Goal: Information Seeking & Learning: Check status

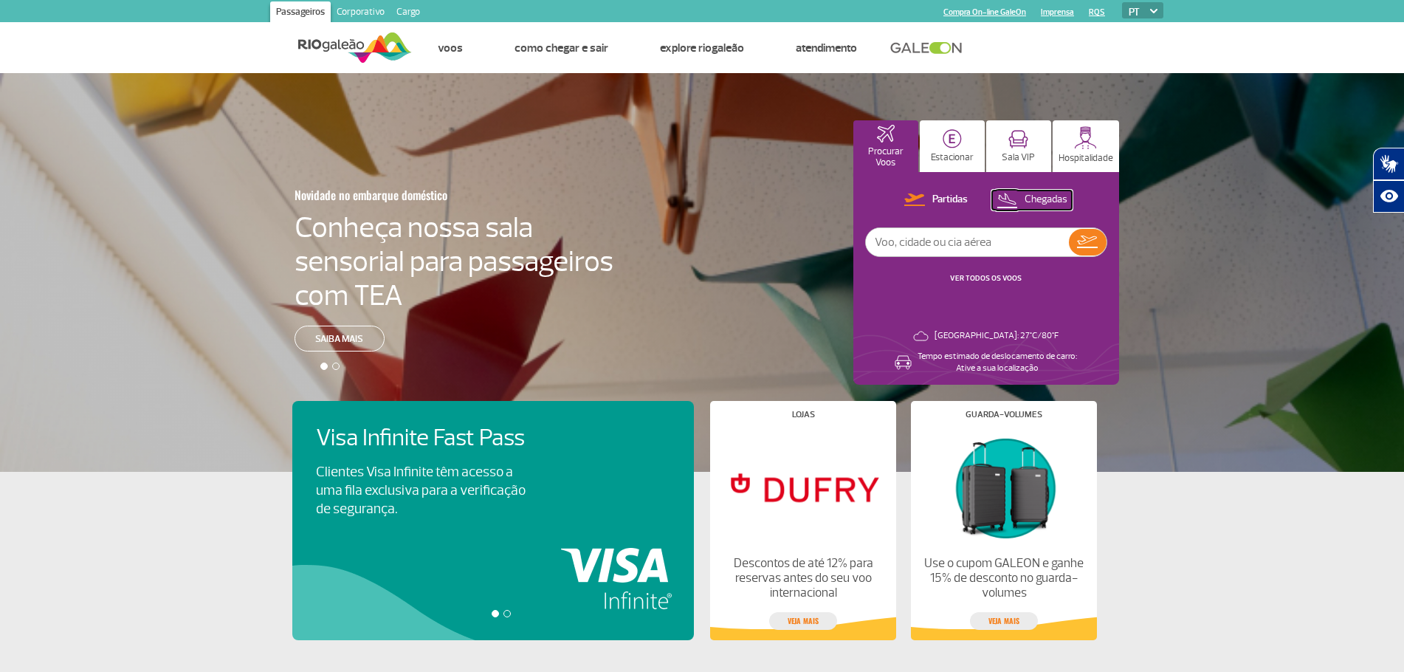
click at [1028, 202] on p "Chegadas" at bounding box center [1045, 200] width 43 height 14
click at [1094, 240] on img at bounding box center [1087, 242] width 21 height 21
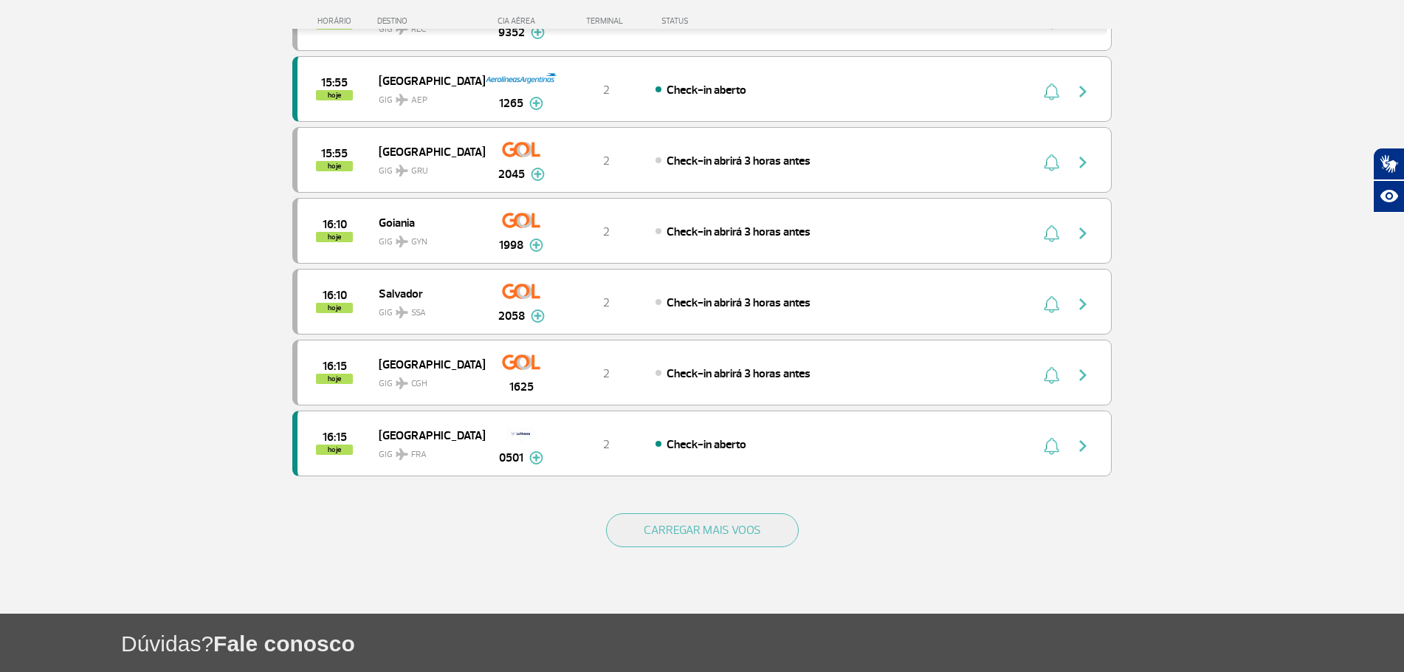
scroll to position [1318, 0]
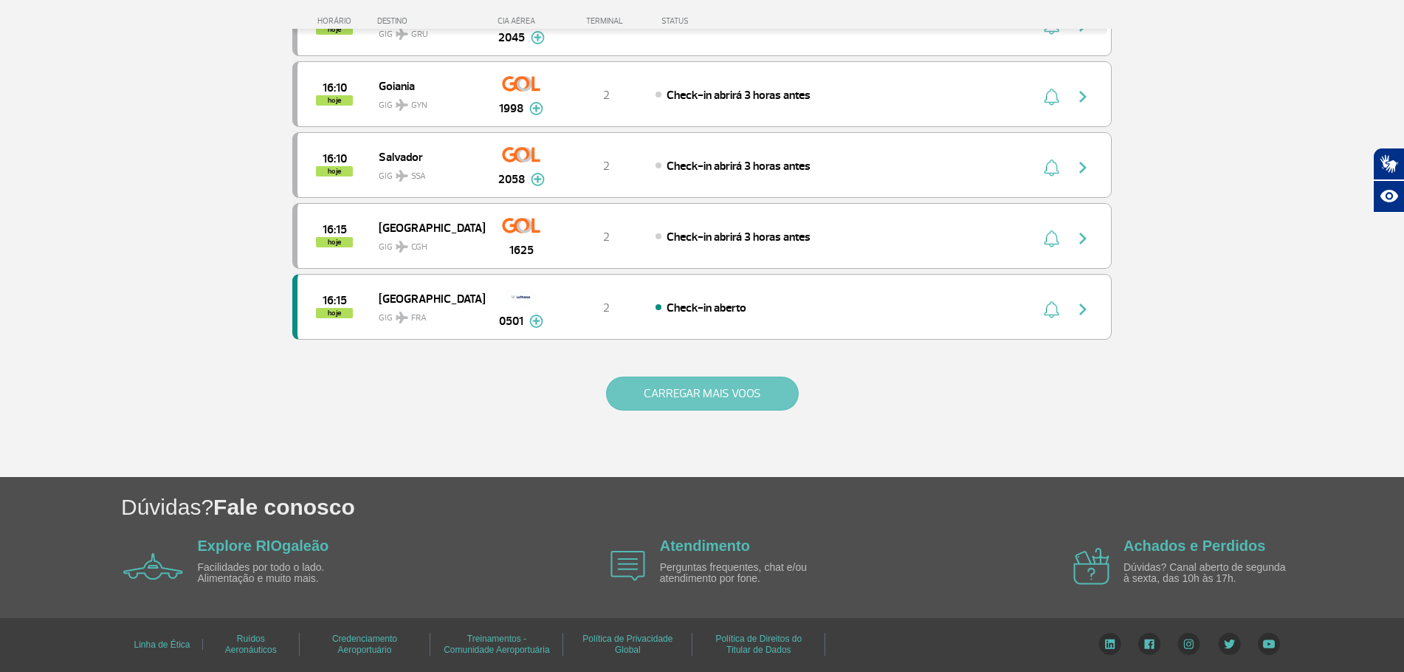
click at [766, 386] on button "CARREGAR MAIS VOOS" at bounding box center [702, 393] width 193 height 34
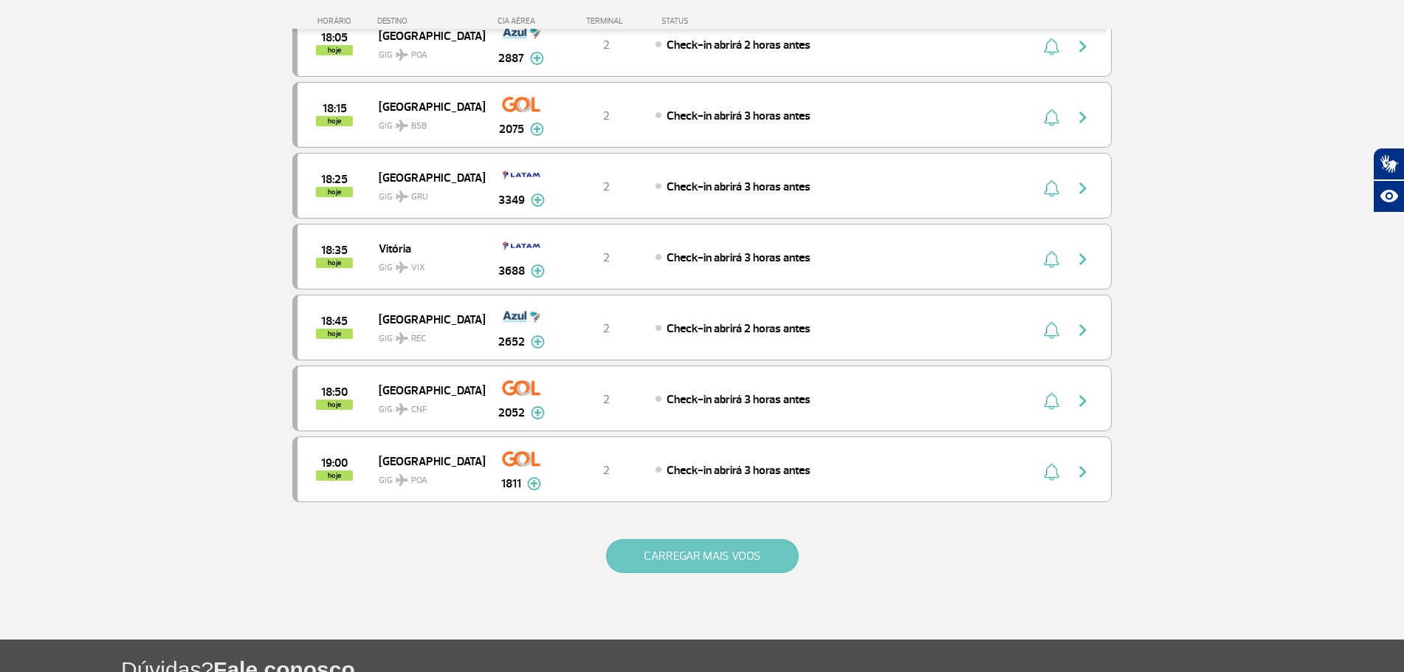
scroll to position [2720, 0]
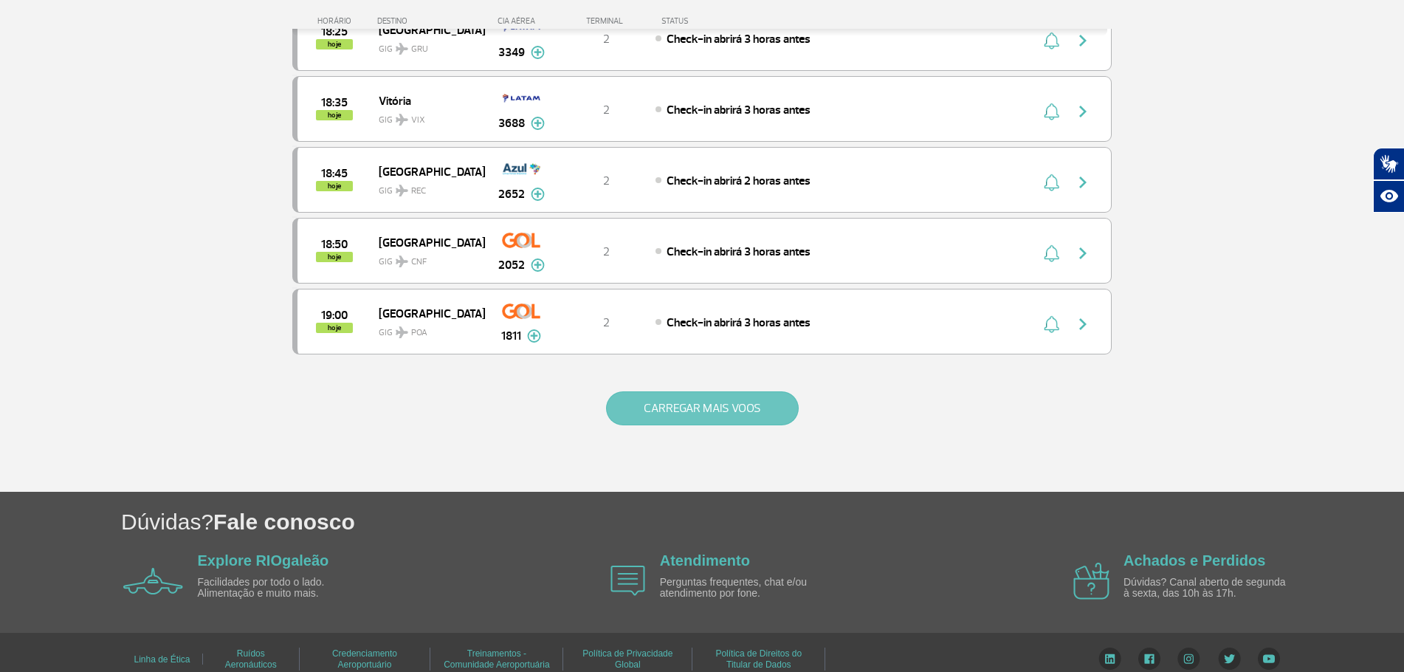
click at [762, 399] on button "CARREGAR MAIS VOOS" at bounding box center [702, 408] width 193 height 34
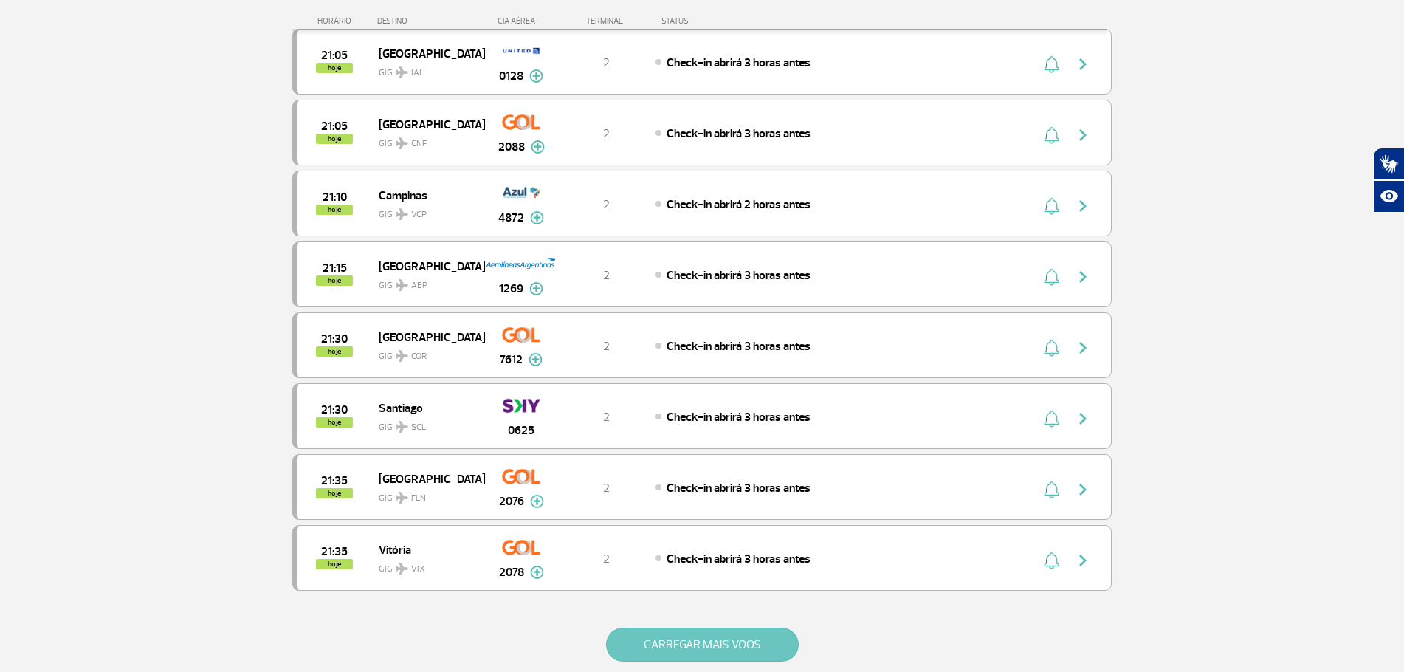
scroll to position [4049, 0]
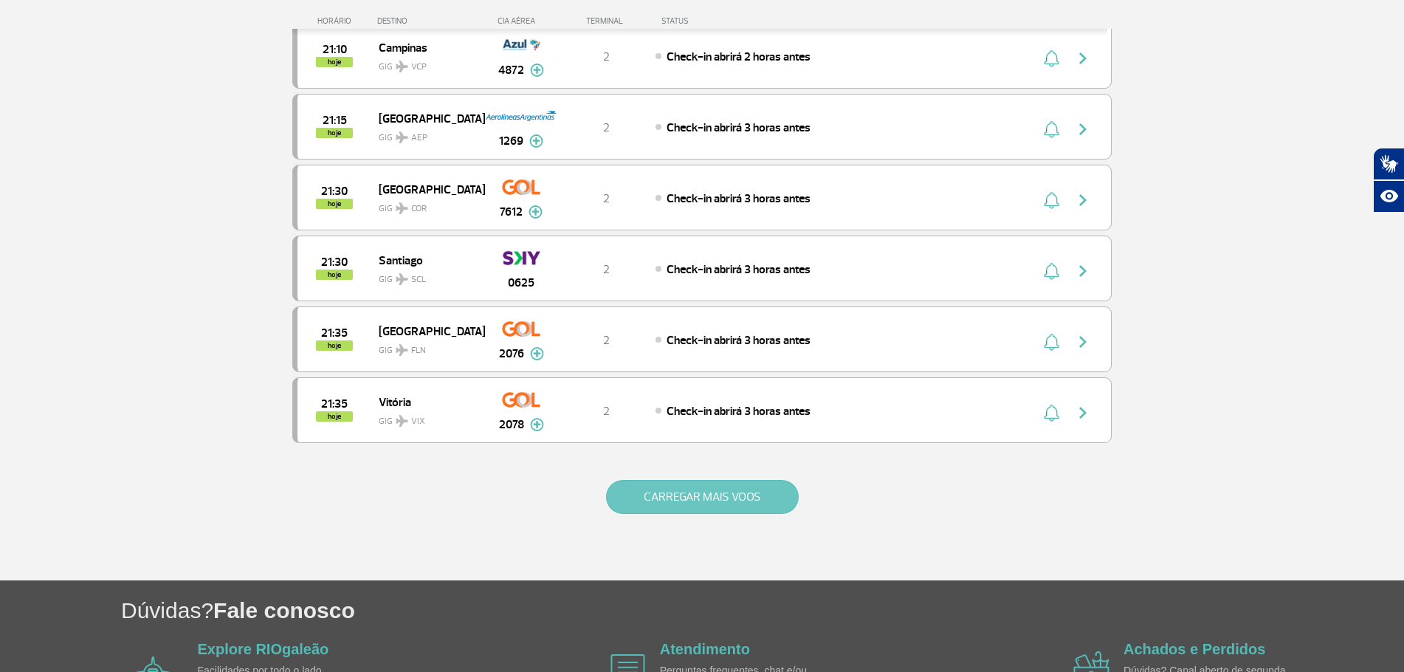
click at [731, 489] on button "CARREGAR MAIS VOOS" at bounding box center [702, 497] width 193 height 34
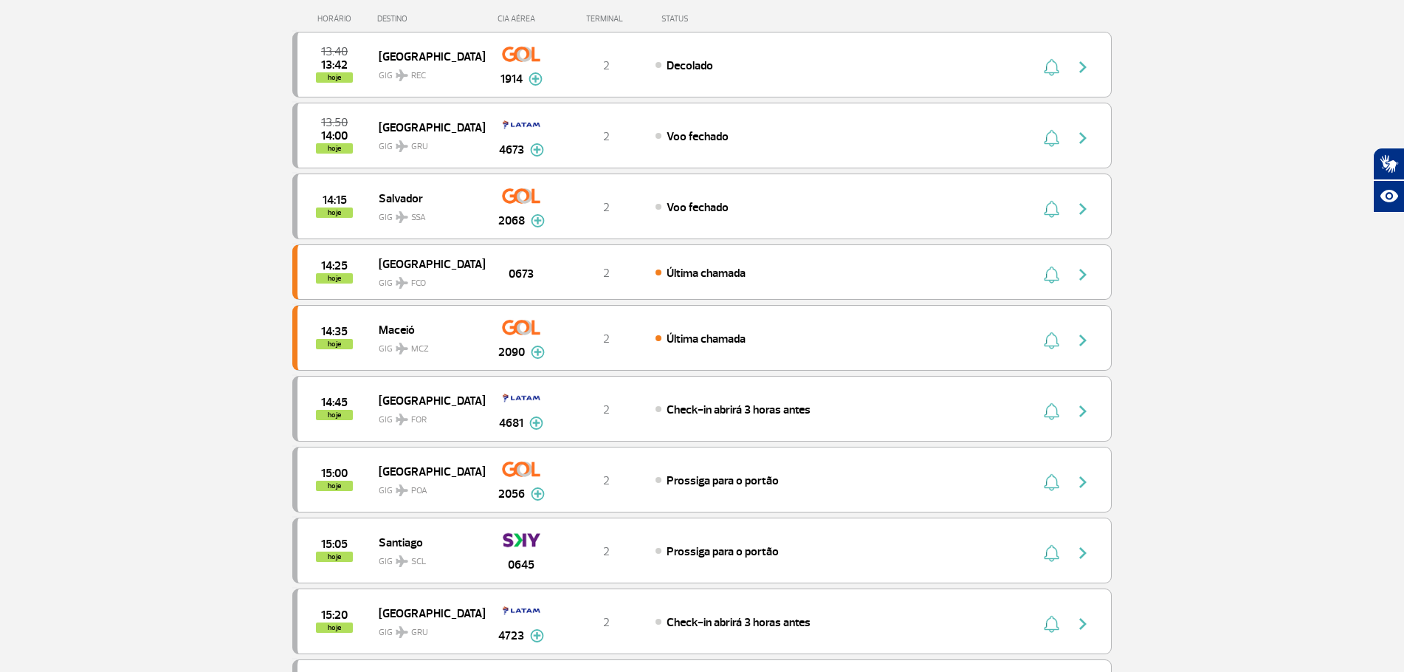
scroll to position [0, 0]
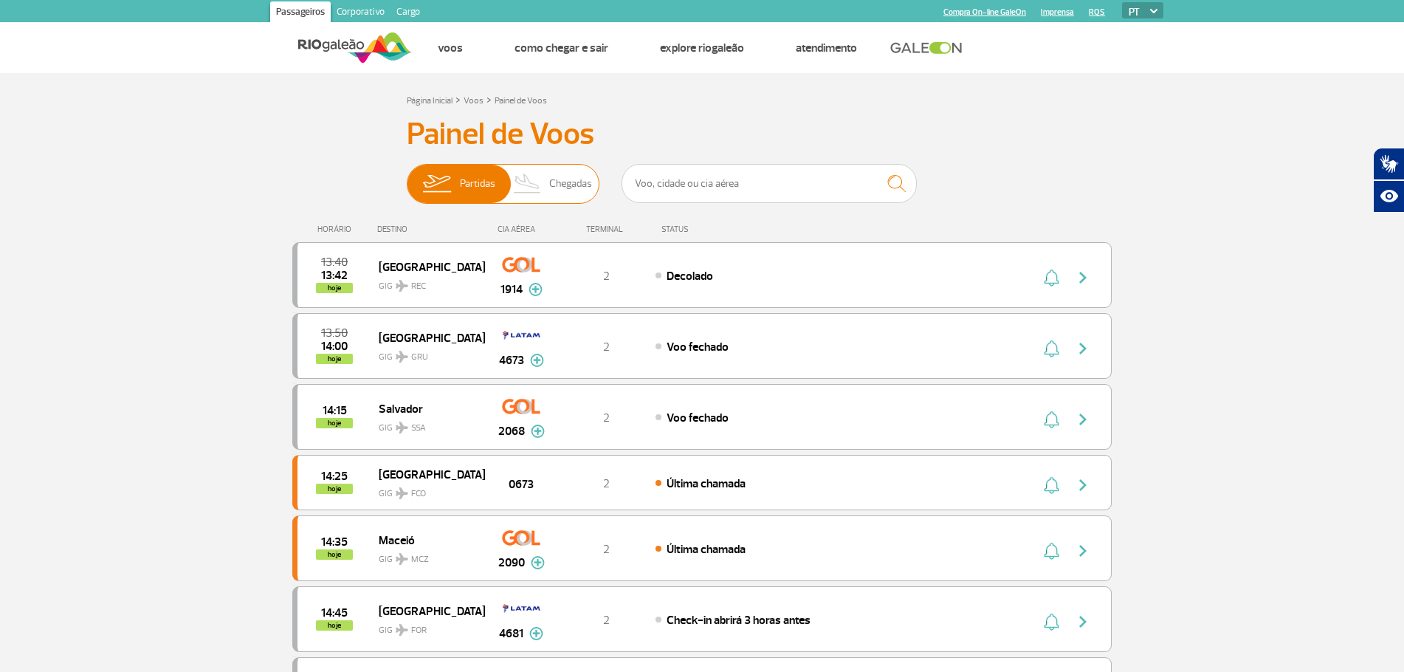
click at [562, 176] on span "Chegadas" at bounding box center [570, 184] width 43 height 38
click at [407, 176] on input "Partidas Chegadas" at bounding box center [407, 176] width 0 height 0
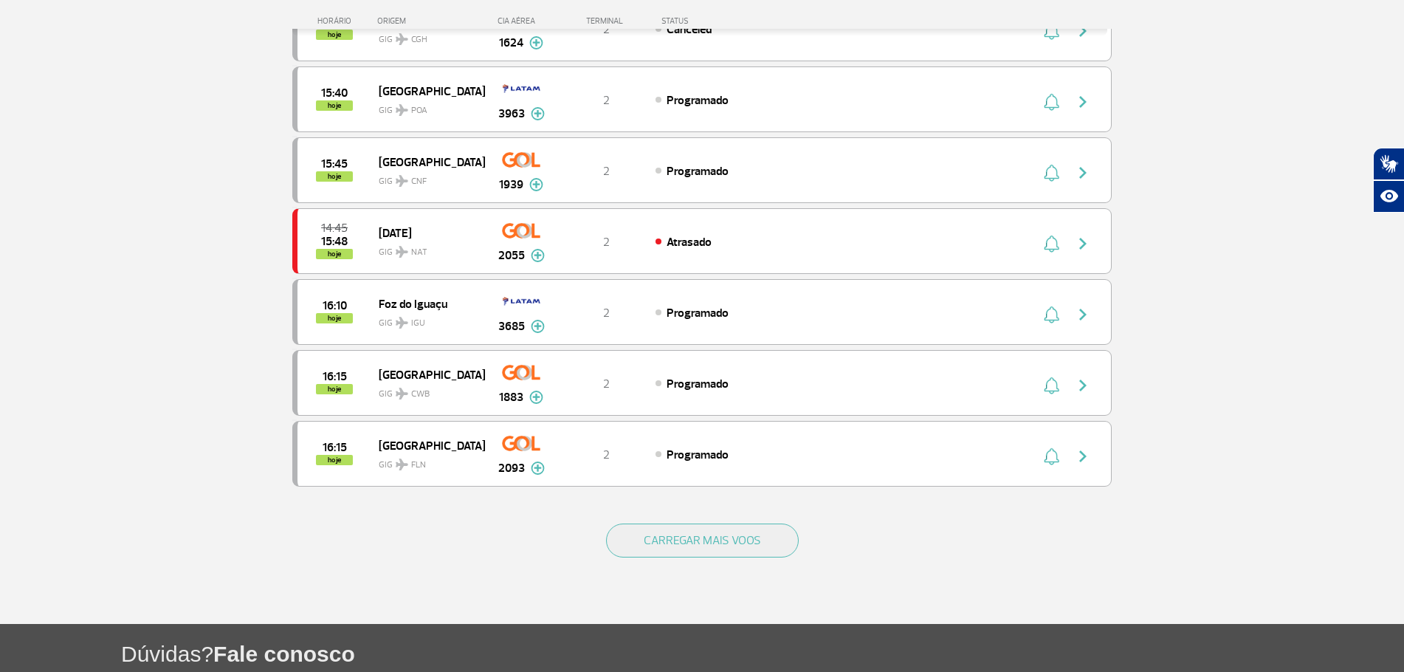
scroll to position [1328, 0]
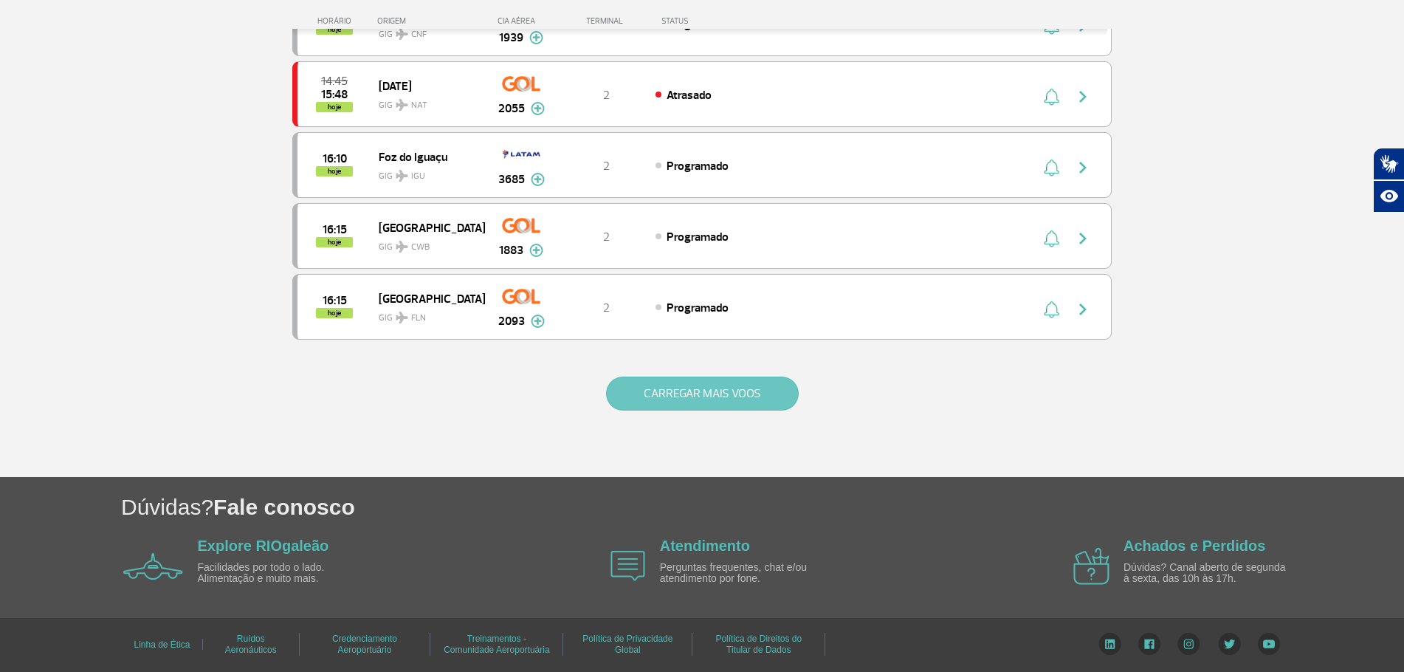
click at [735, 389] on button "CARREGAR MAIS VOOS" at bounding box center [702, 393] width 193 height 34
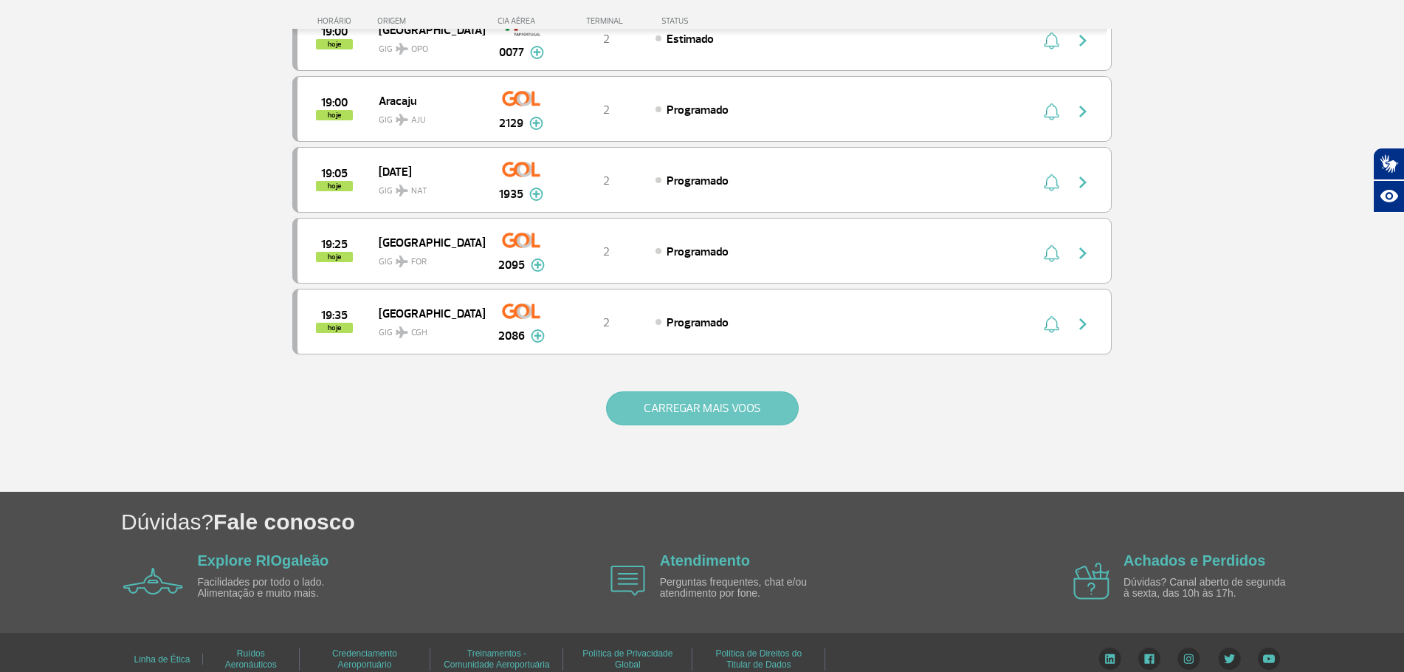
scroll to position [2745, 0]
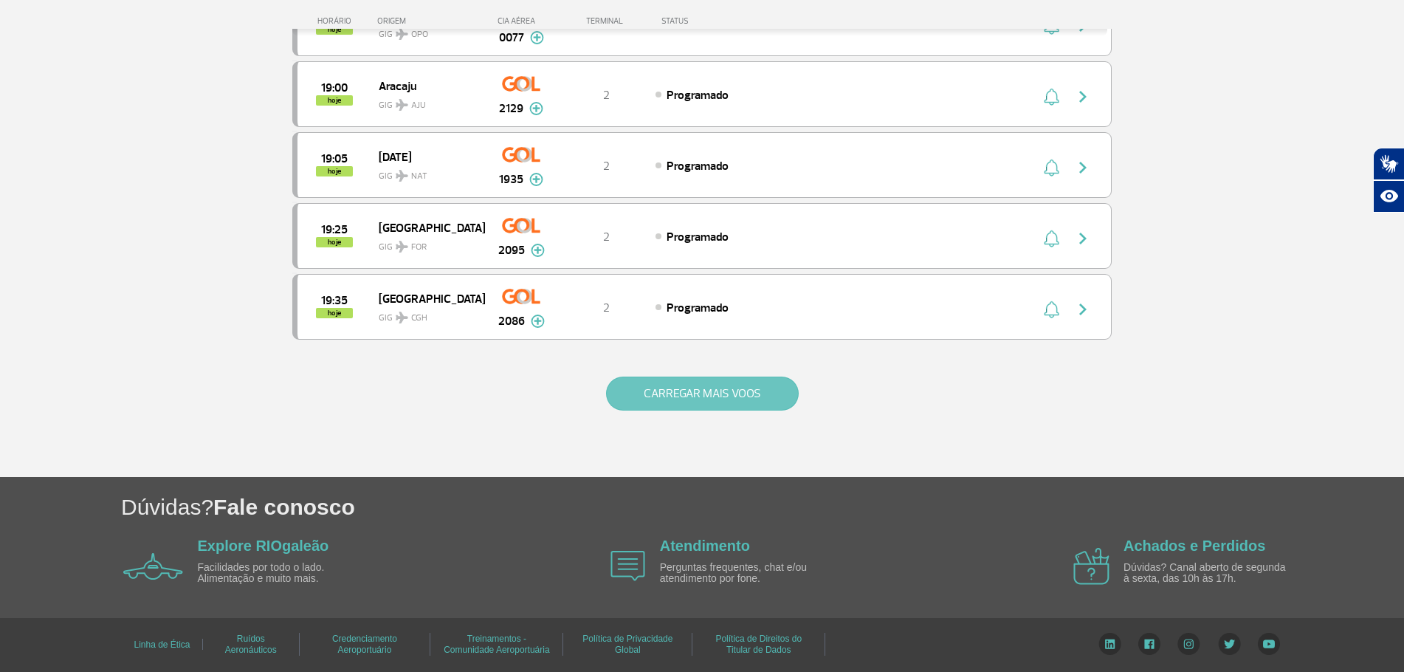
click at [735, 389] on button "CARREGAR MAIS VOOS" at bounding box center [702, 393] width 193 height 34
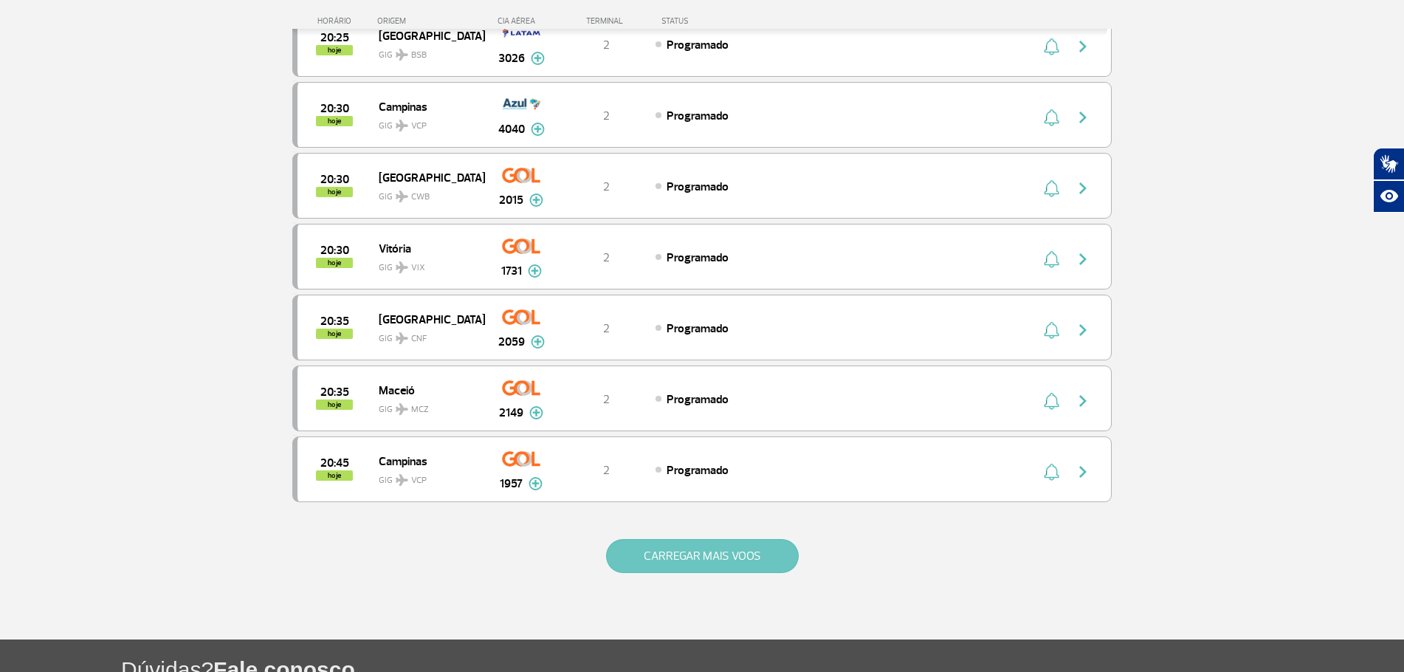
scroll to position [4162, 0]
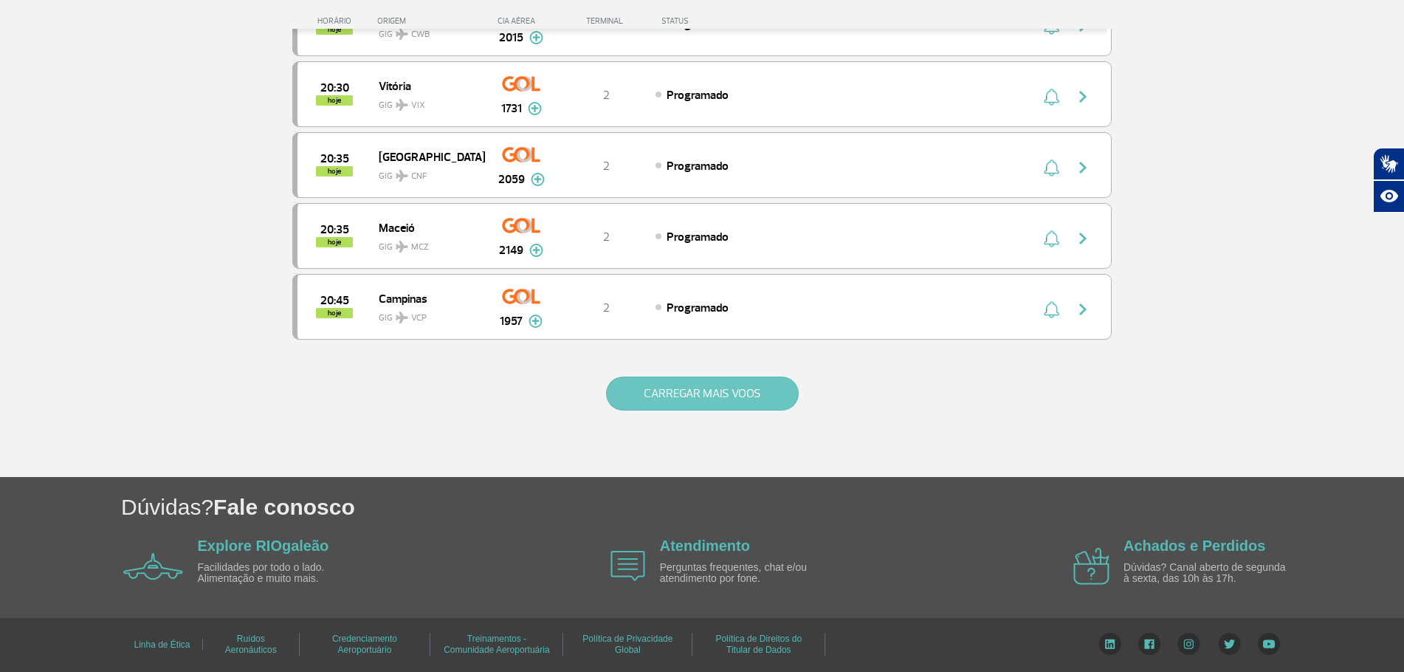
click at [735, 389] on button "CARREGAR MAIS VOOS" at bounding box center [702, 393] width 193 height 34
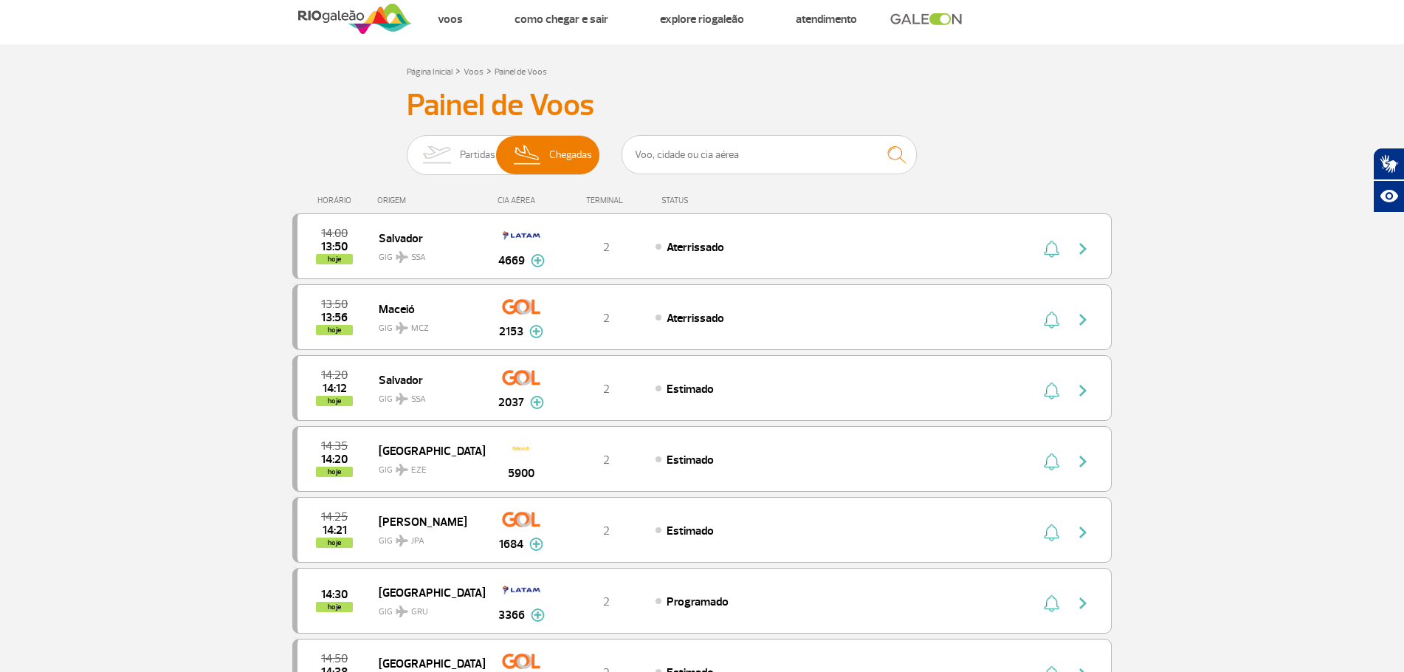
scroll to position [0, 0]
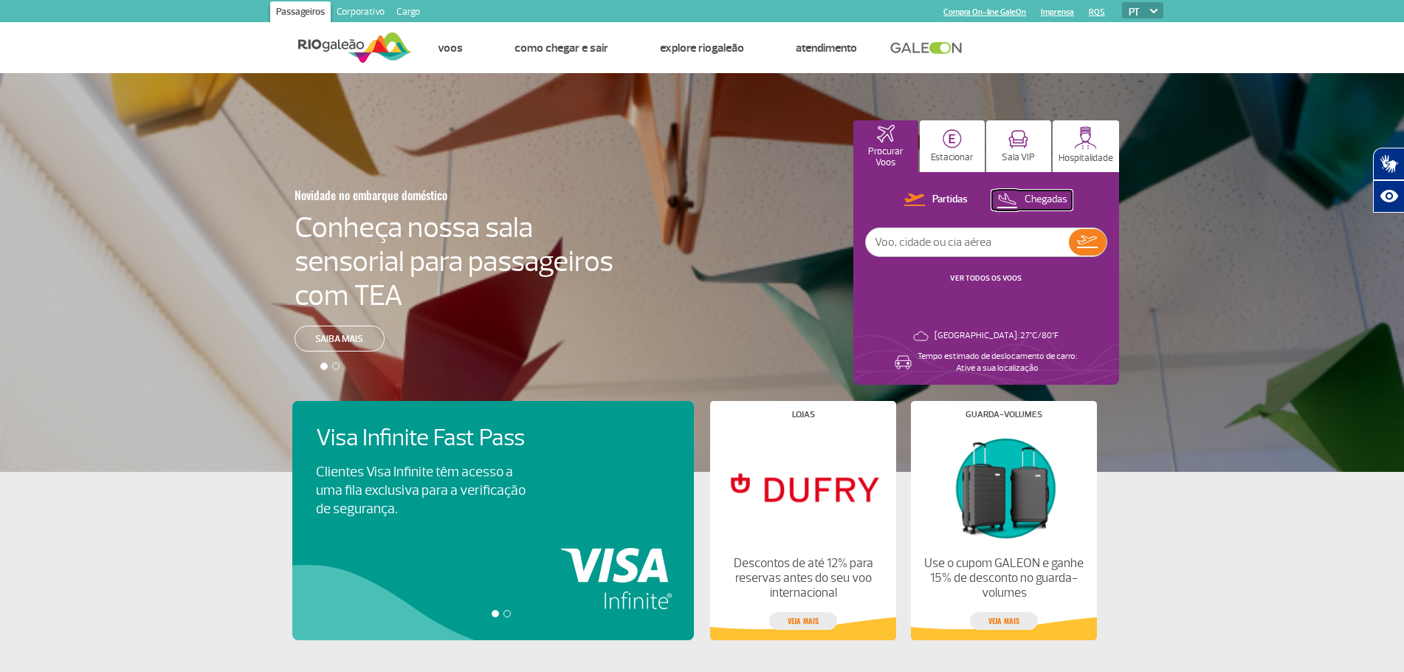
click at [1008, 204] on img at bounding box center [1006, 200] width 21 height 20
click at [1036, 238] on input "text" at bounding box center [967, 242] width 203 height 28
type input "VOO KL 9253"
click at [980, 278] on link "VER TODOS OS VOOS" at bounding box center [986, 278] width 72 height 10
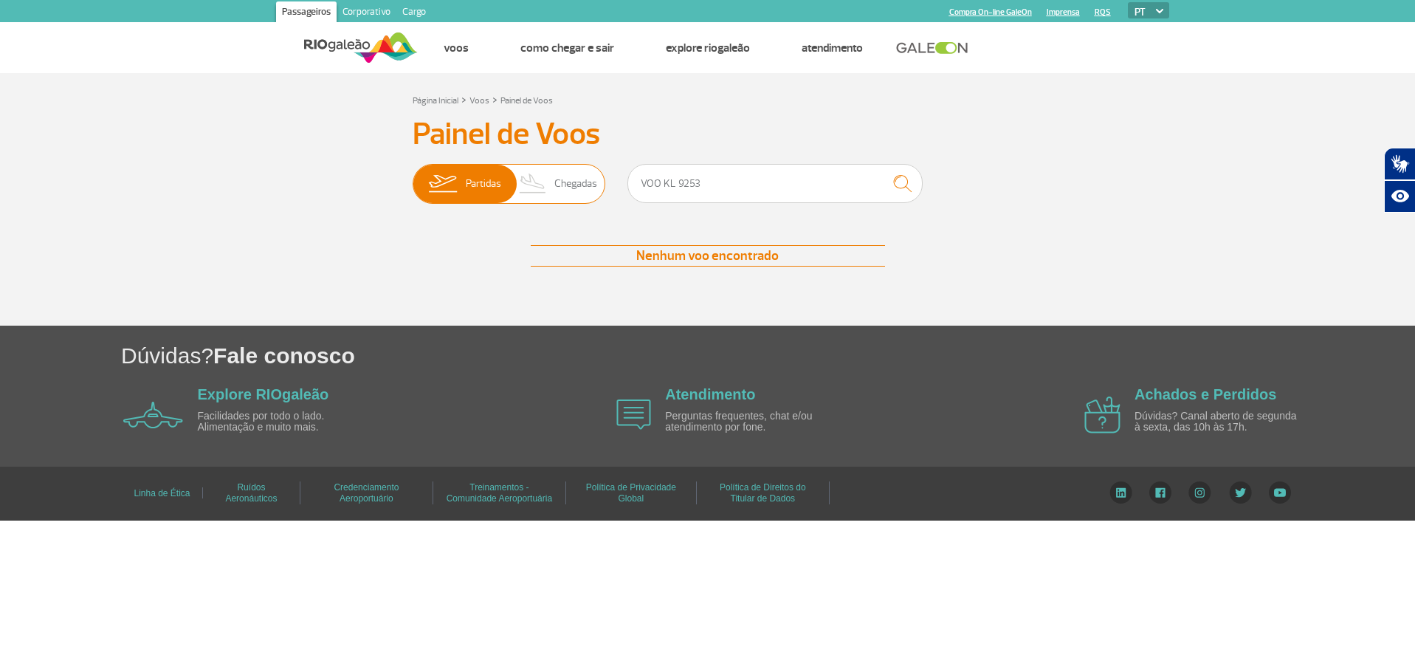
click at [575, 181] on span "Chegadas" at bounding box center [575, 184] width 43 height 38
click at [413, 176] on input "Partidas Chegadas" at bounding box center [413, 176] width 0 height 0
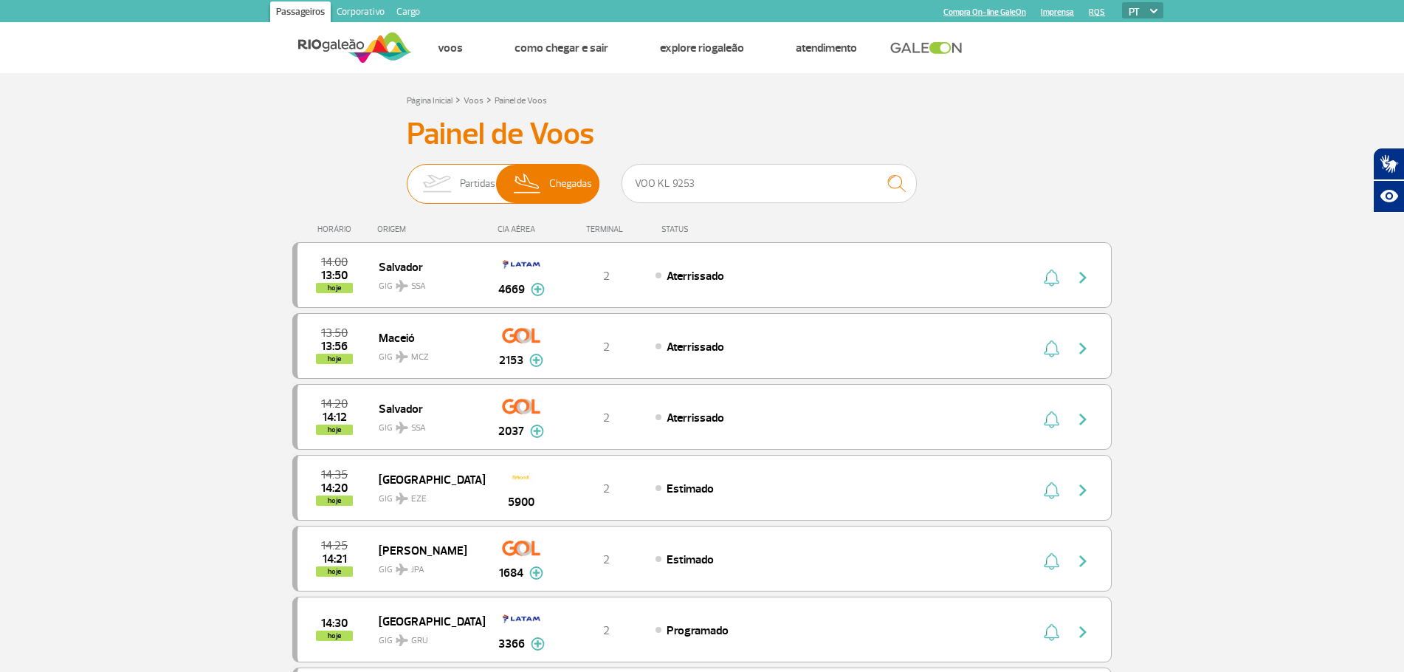
click at [430, 178] on img at bounding box center [436, 184] width 47 height 38
click at [407, 176] on input "Partidas Chegadas" at bounding box center [407, 176] width 0 height 0
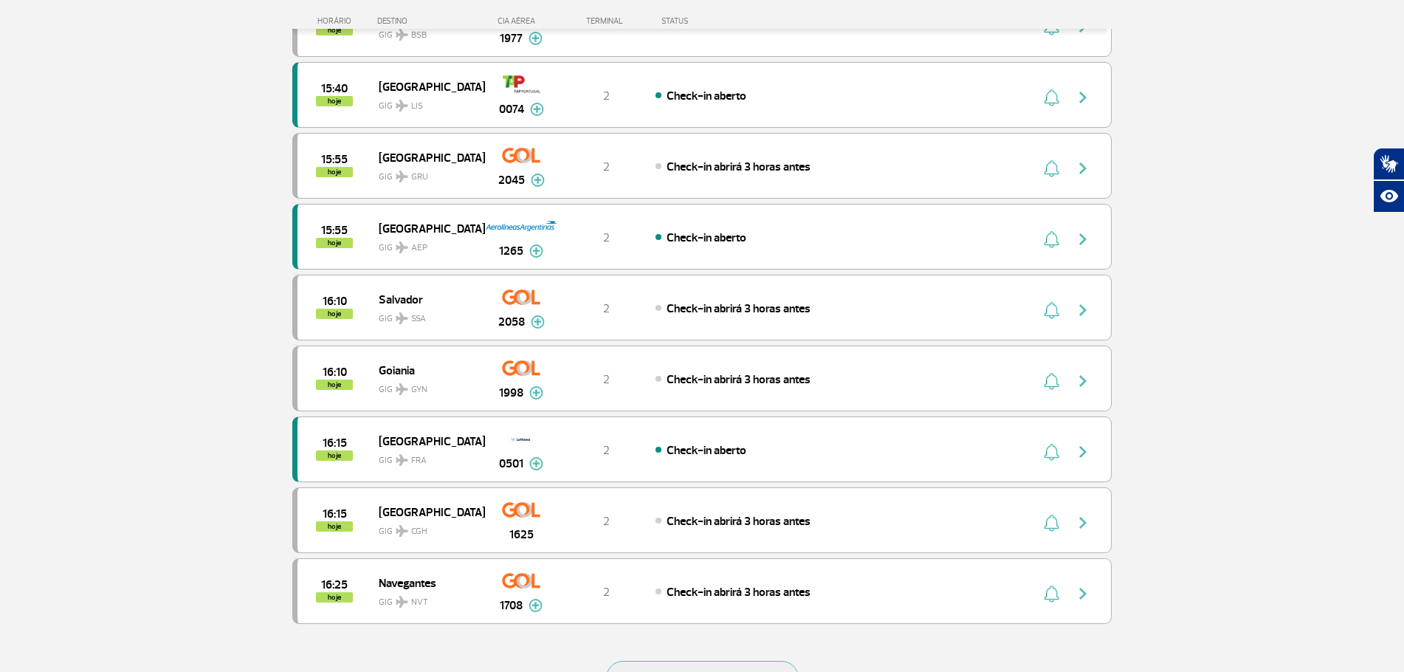
scroll to position [1318, 0]
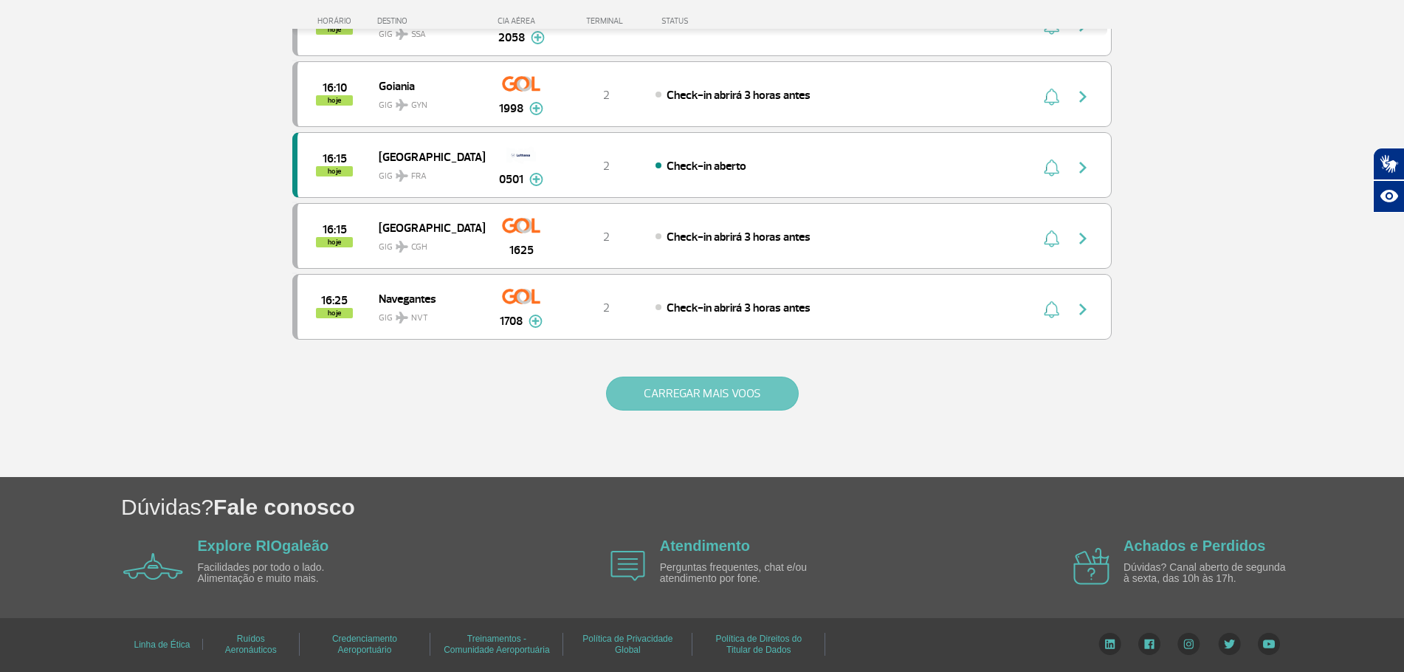
click at [672, 392] on button "CARREGAR MAIS VOOS" at bounding box center [702, 393] width 193 height 34
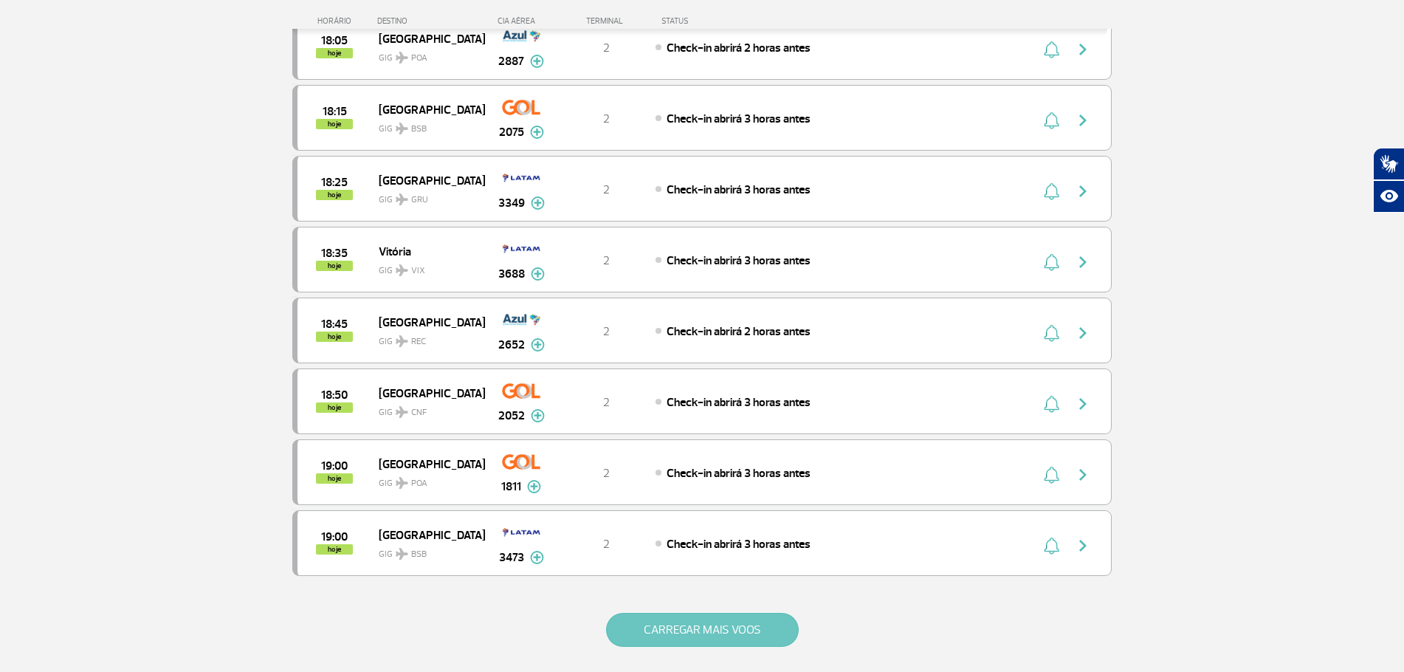
scroll to position [2572, 0]
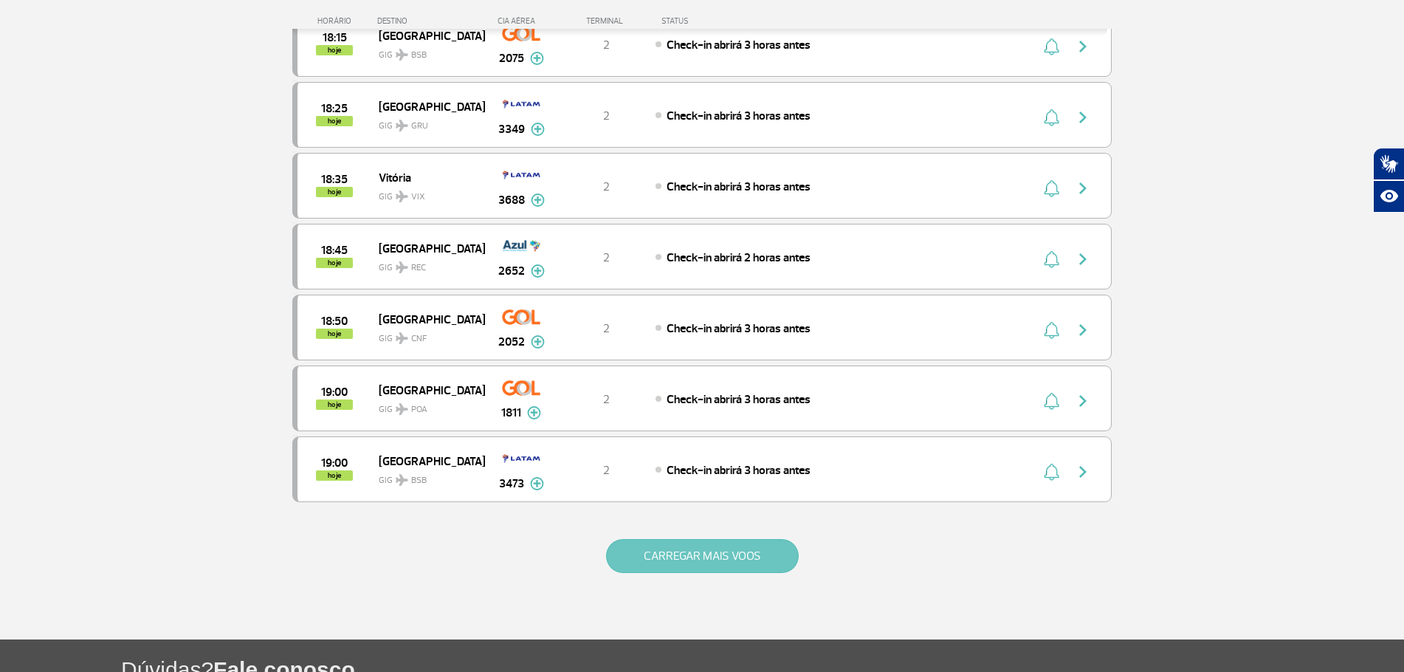
click at [733, 552] on button "CARREGAR MAIS VOOS" at bounding box center [702, 556] width 193 height 34
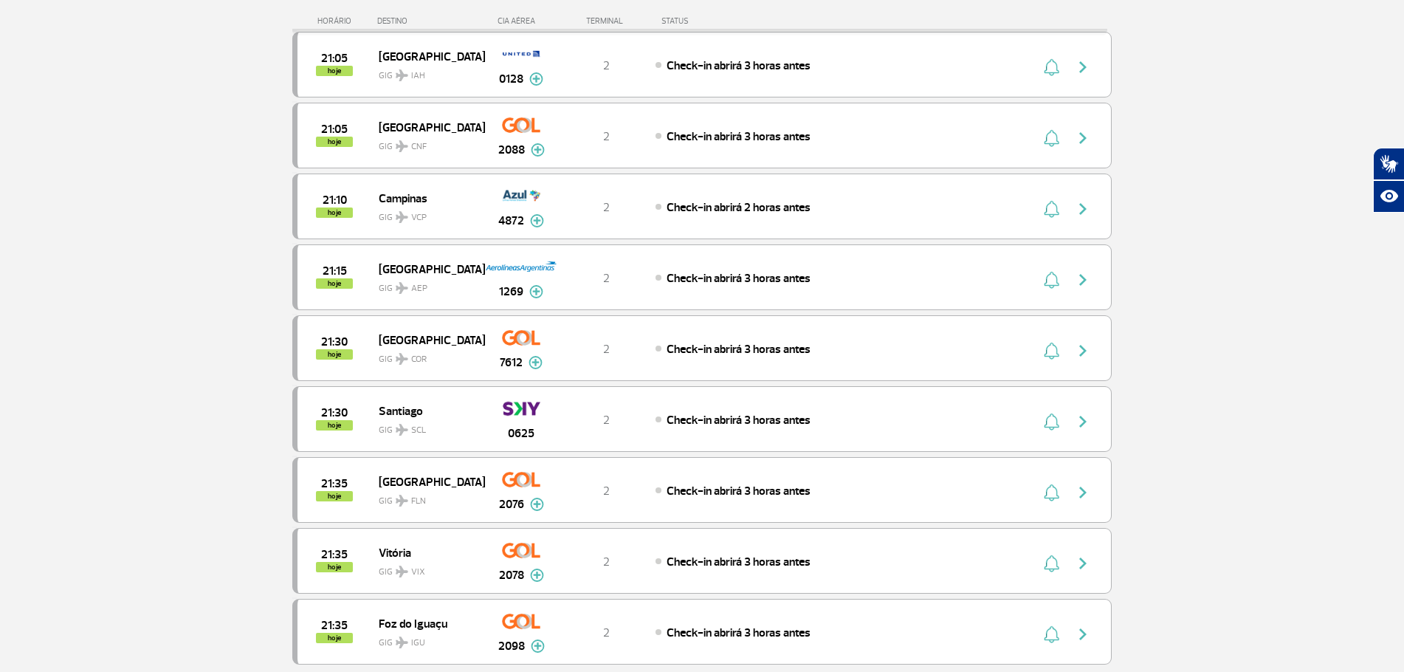
scroll to position [4049, 0]
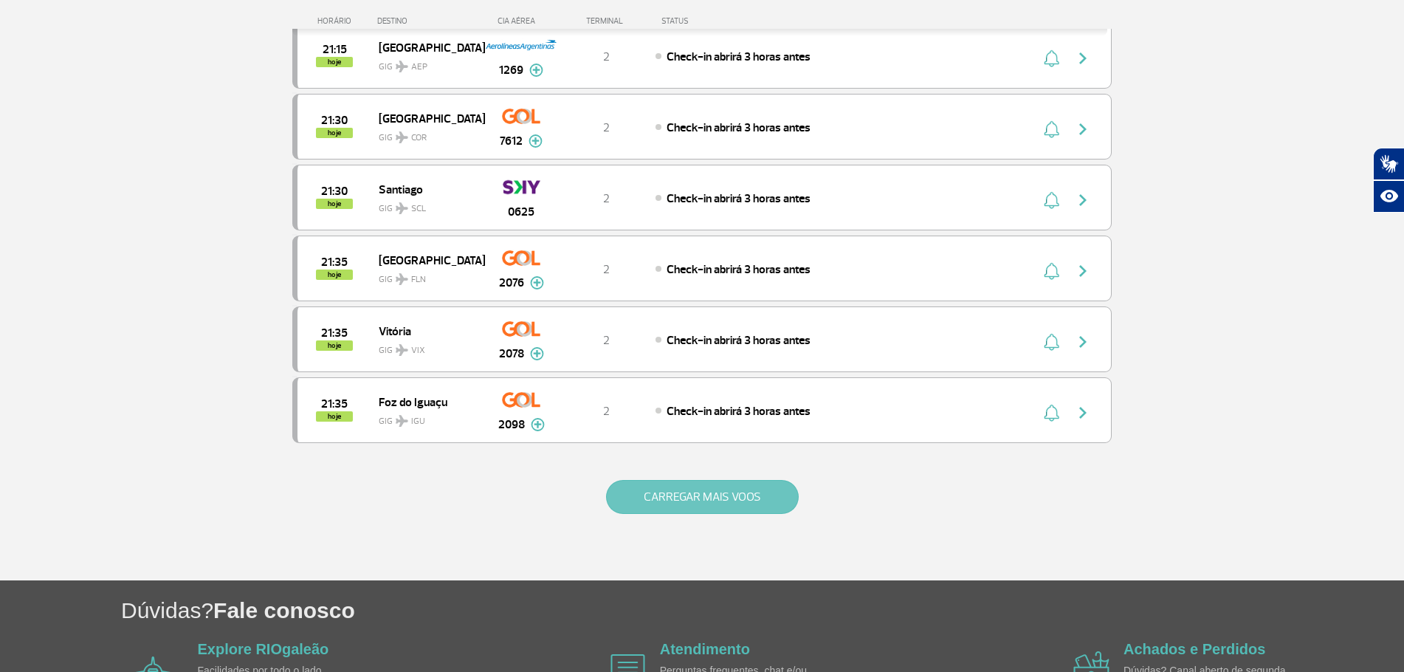
click at [709, 511] on button "CARREGAR MAIS VOOS" at bounding box center [702, 497] width 193 height 34
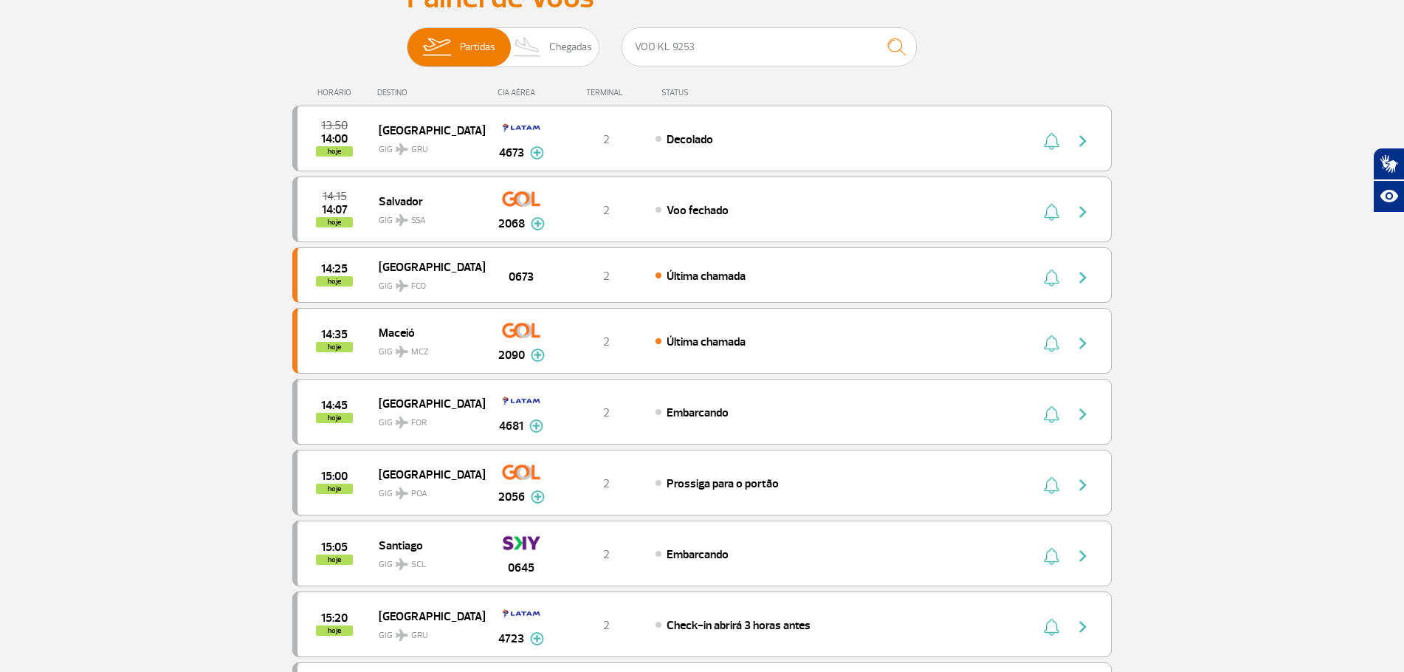
scroll to position [0, 0]
